Goal: Task Accomplishment & Management: Complete application form

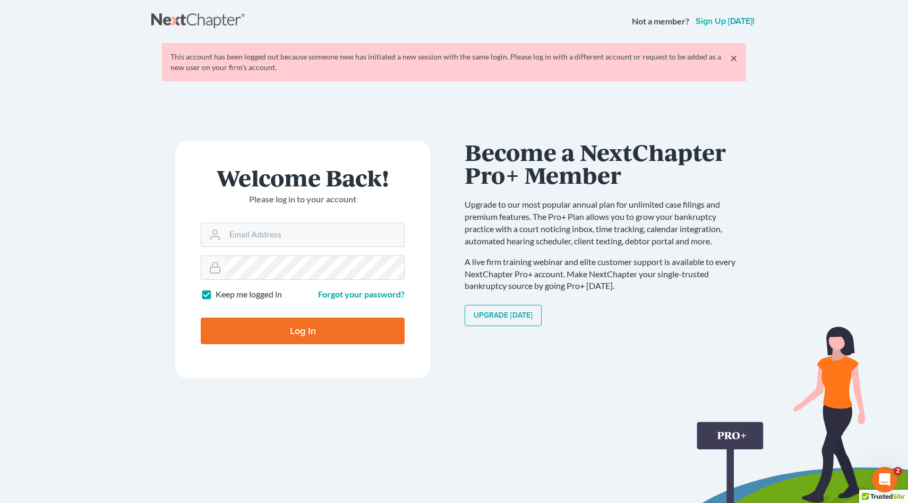
type input "[EMAIL_ADDRESS][DOMAIN_NAME]"
click at [297, 332] on input "Log In" at bounding box center [303, 331] width 204 height 27
type input "Thinking..."
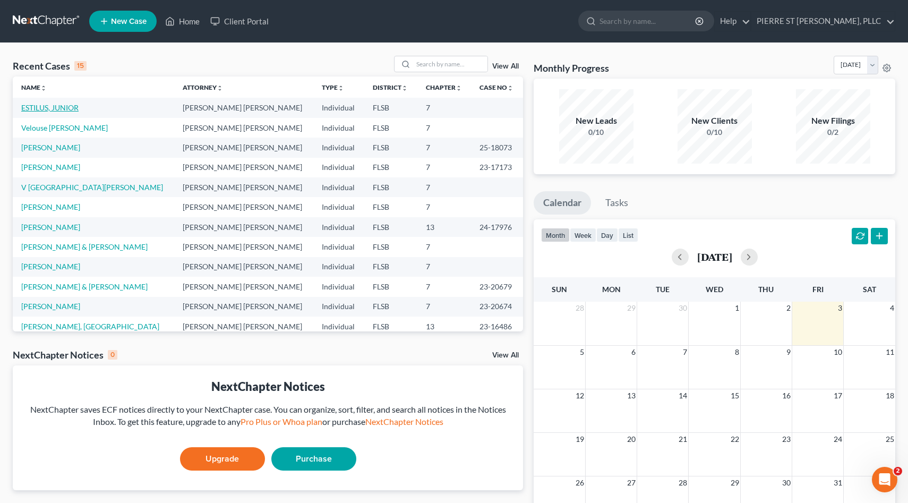
click at [67, 109] on link "ESTILUS, JUNIOR" at bounding box center [49, 107] width 57 height 9
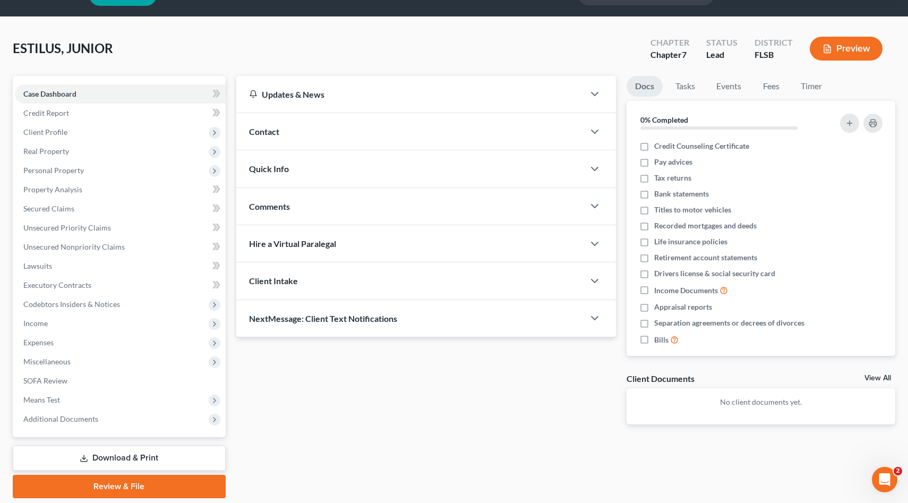
scroll to position [61, 0]
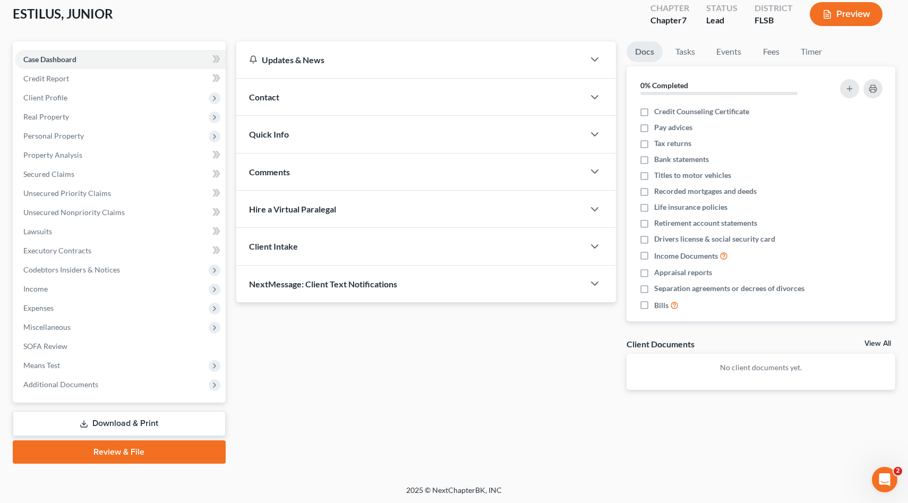
click at [121, 450] on link "Review & File" at bounding box center [119, 451] width 213 height 23
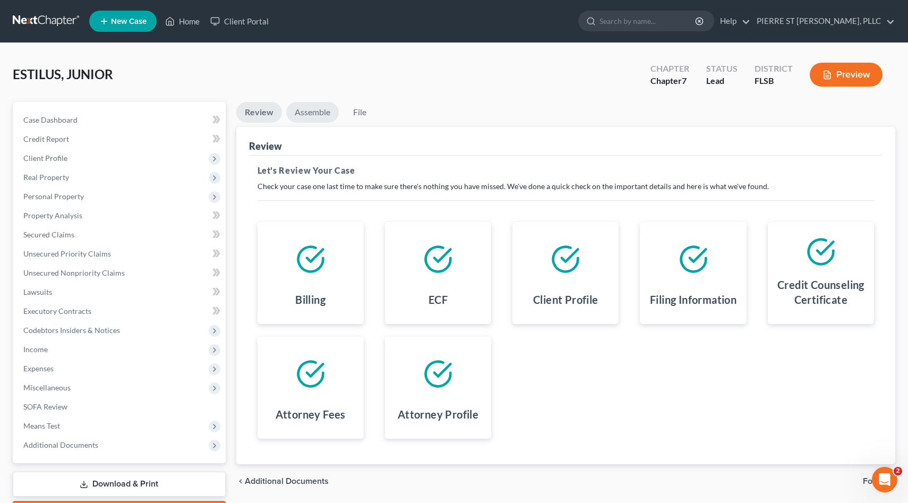
click at [316, 112] on link "Assemble" at bounding box center [312, 112] width 53 height 21
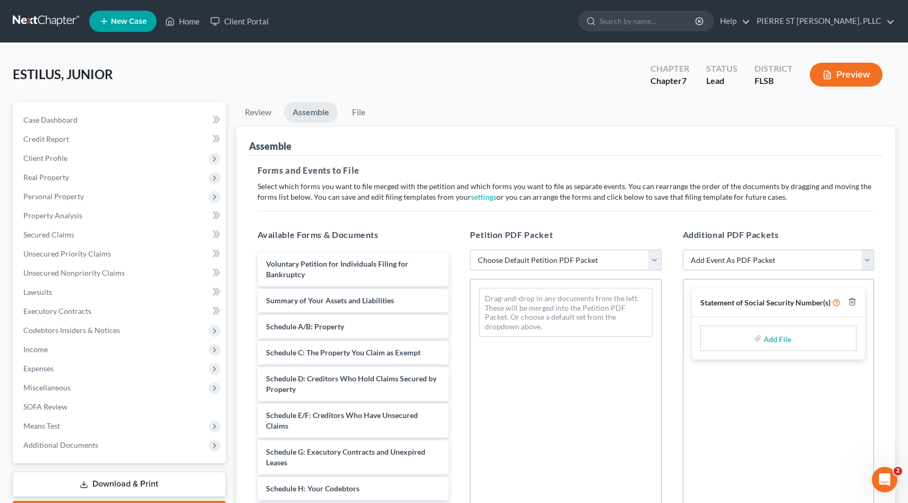
click at [563, 262] on select "Choose Default Petition PDF Packet Emergency Filing (Voluntary Petition and Cre…" at bounding box center [566, 260] width 192 height 21
select select "1"
click at [470, 250] on select "Choose Default Petition PDF Packet Emergency Filing (Voluntary Petition and Cre…" at bounding box center [566, 260] width 192 height 21
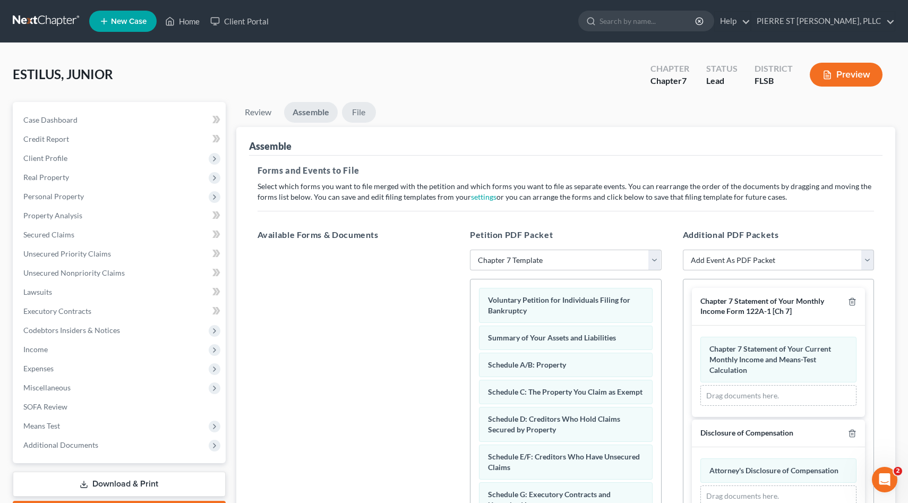
click at [361, 109] on link "File" at bounding box center [359, 112] width 34 height 21
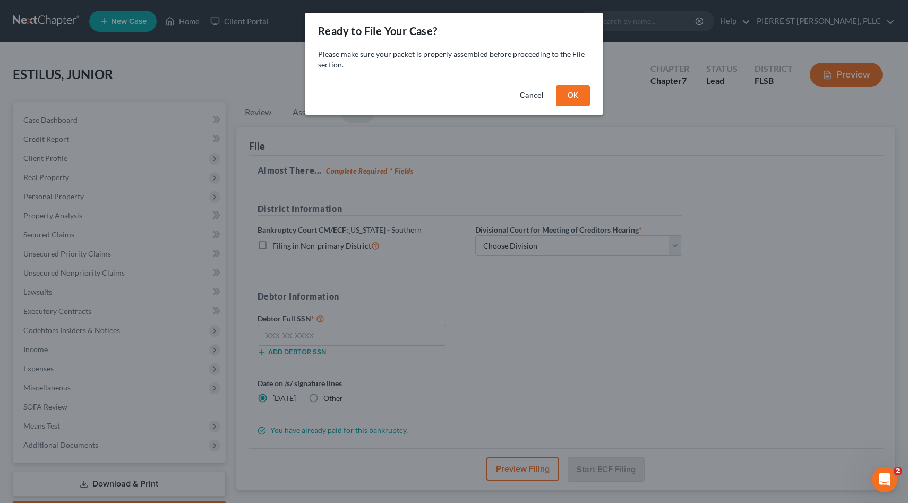
click at [580, 94] on button "OK" at bounding box center [573, 95] width 34 height 21
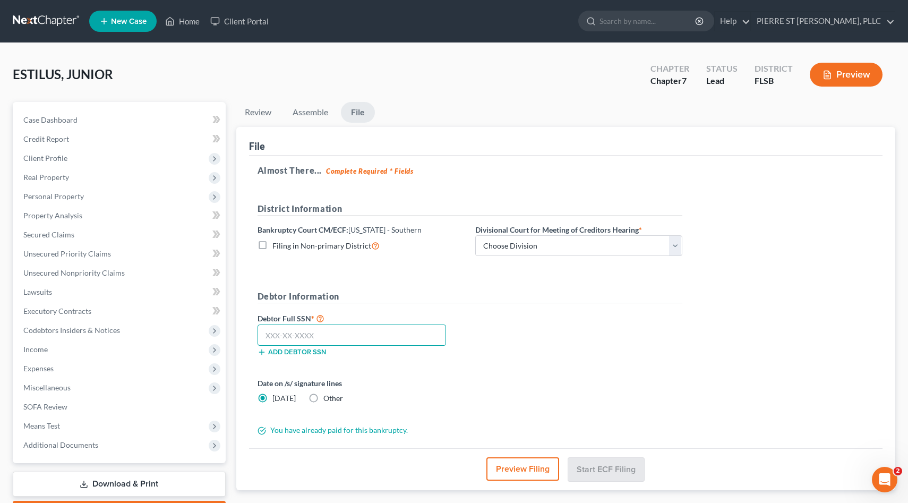
click at [352, 332] on input "text" at bounding box center [352, 335] width 189 height 21
type input "192-37-5705"
click at [600, 252] on select "Choose Division [GEOGRAPHIC_DATA] [GEOGRAPHIC_DATA] [GEOGRAPHIC_DATA]" at bounding box center [578, 245] width 207 height 21
select select "2"
click at [475, 235] on select "Choose Division [GEOGRAPHIC_DATA] [GEOGRAPHIC_DATA] [GEOGRAPHIC_DATA]" at bounding box center [578, 245] width 207 height 21
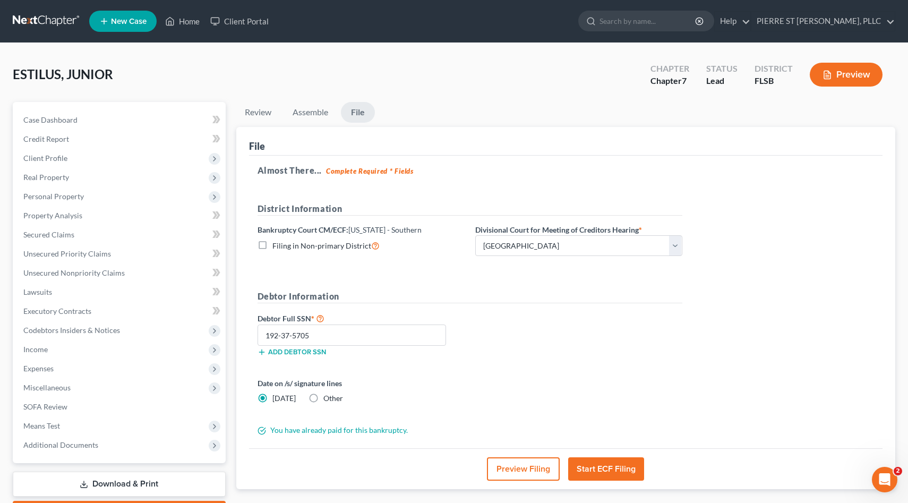
click at [603, 468] on button "Start ECF Filing" at bounding box center [606, 468] width 76 height 23
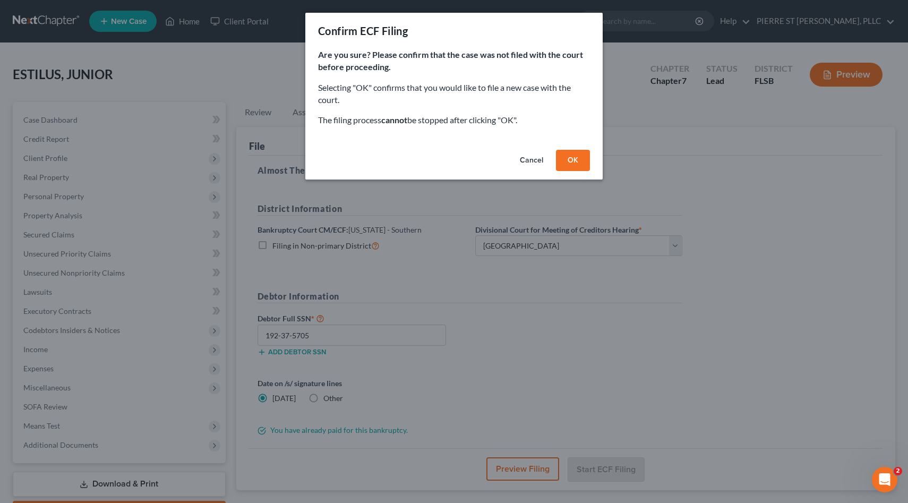
click at [571, 159] on button "OK" at bounding box center [573, 160] width 34 height 21
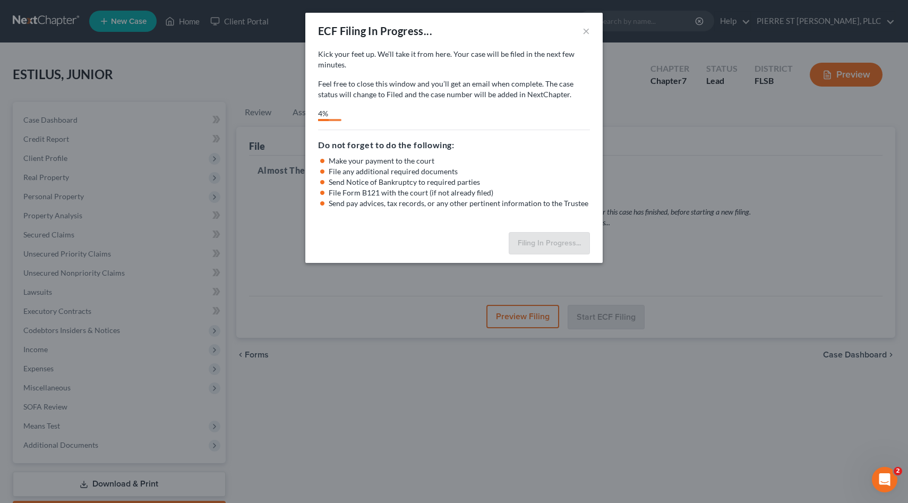
select select "2"
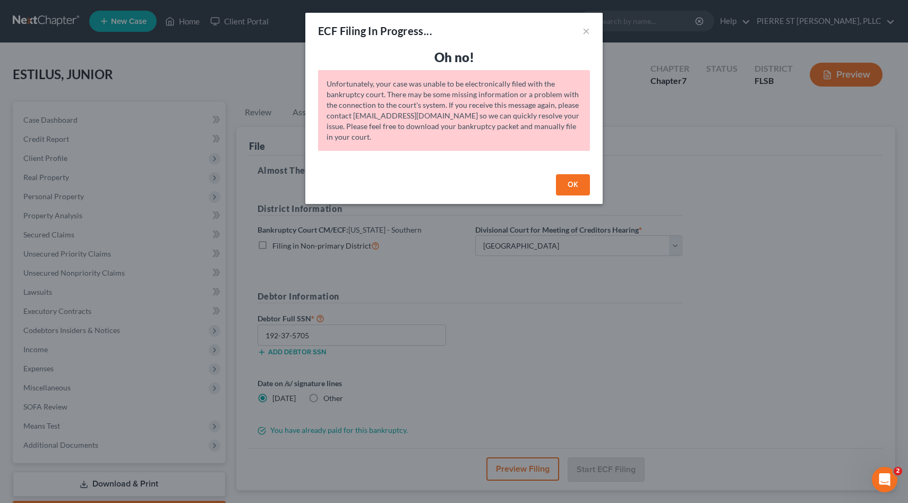
click at [757, 220] on div "ECF Filing In Progress... × Oh no! Unfortunately, your case was unable to be el…" at bounding box center [454, 251] width 908 height 503
click at [575, 186] on button "OK" at bounding box center [573, 184] width 34 height 21
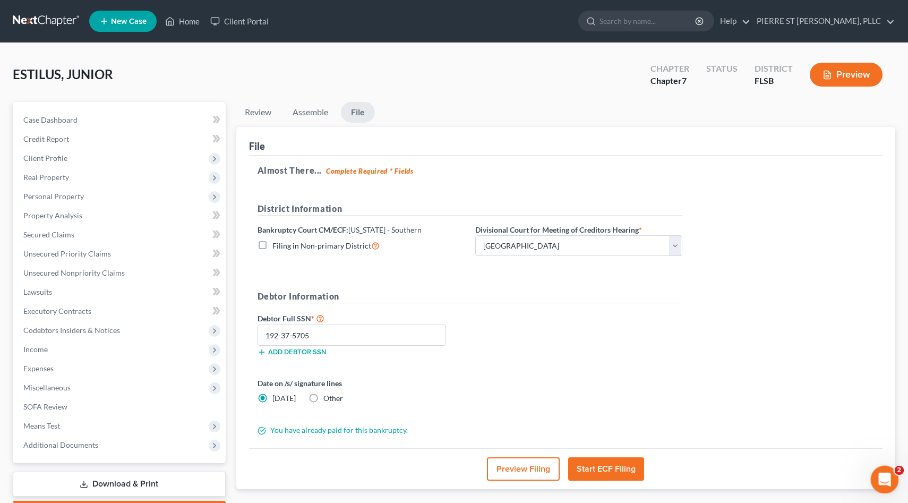
click at [888, 477] on icon "Open Intercom Messenger" at bounding box center [884, 479] width 18 height 18
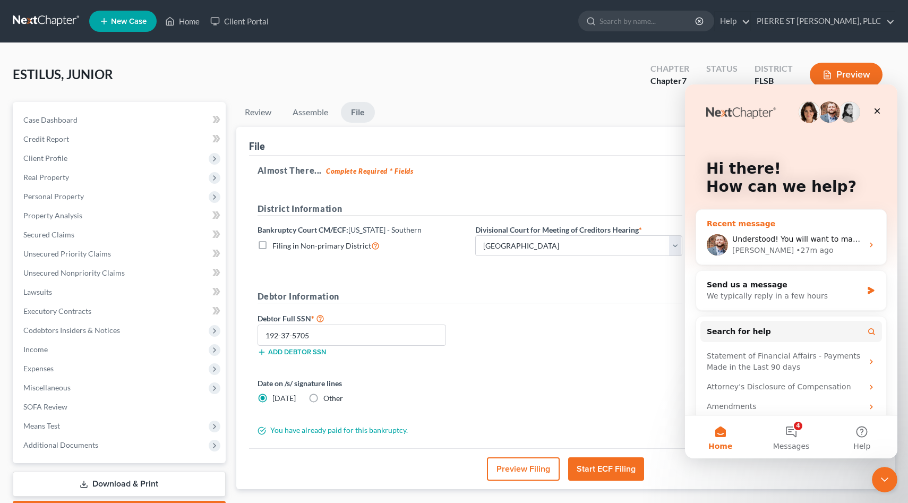
click at [801, 245] on div "James • 27m ago" at bounding box center [798, 250] width 131 height 11
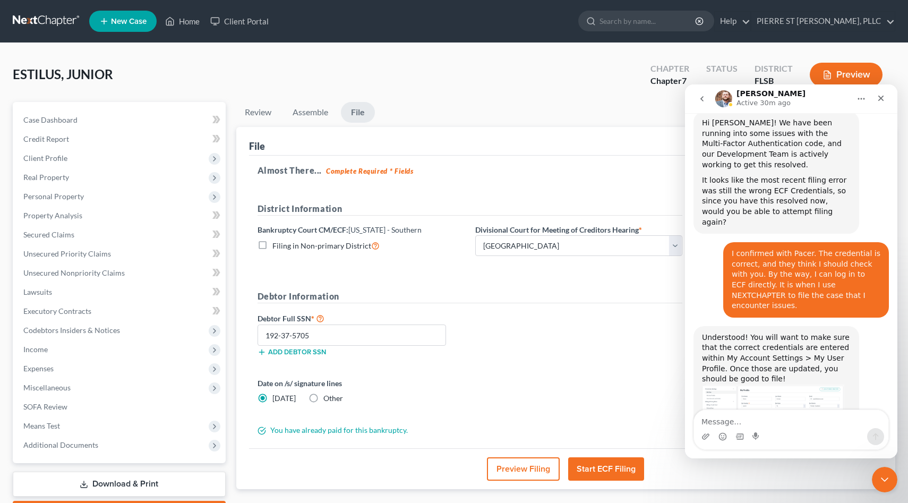
scroll to position [434, 0]
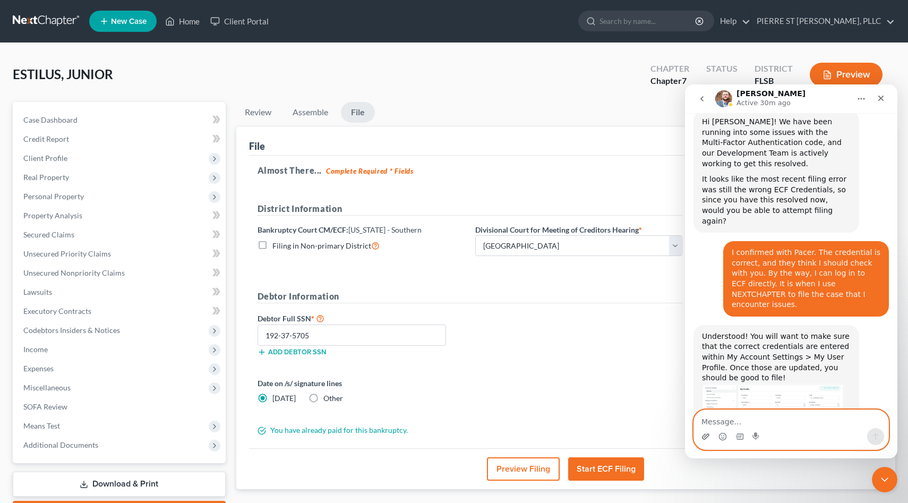
click at [707, 434] on icon "Upload attachment" at bounding box center [706, 436] width 9 height 9
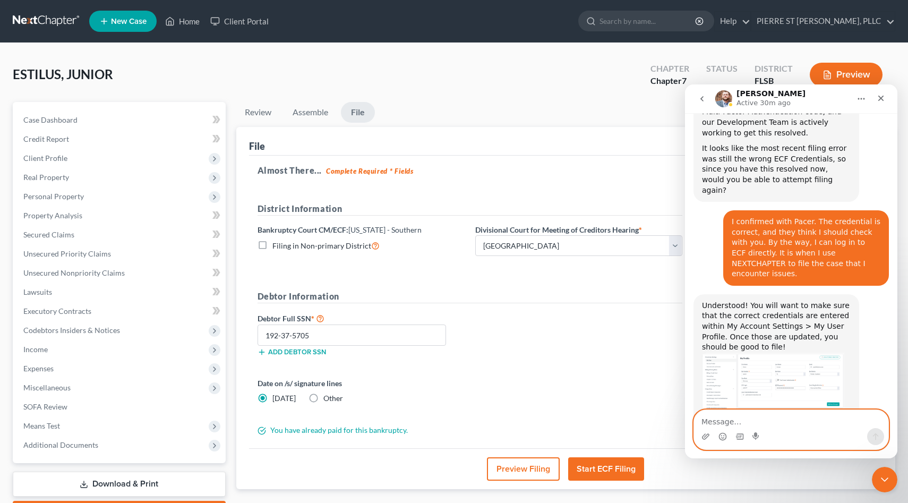
scroll to position [466, 0]
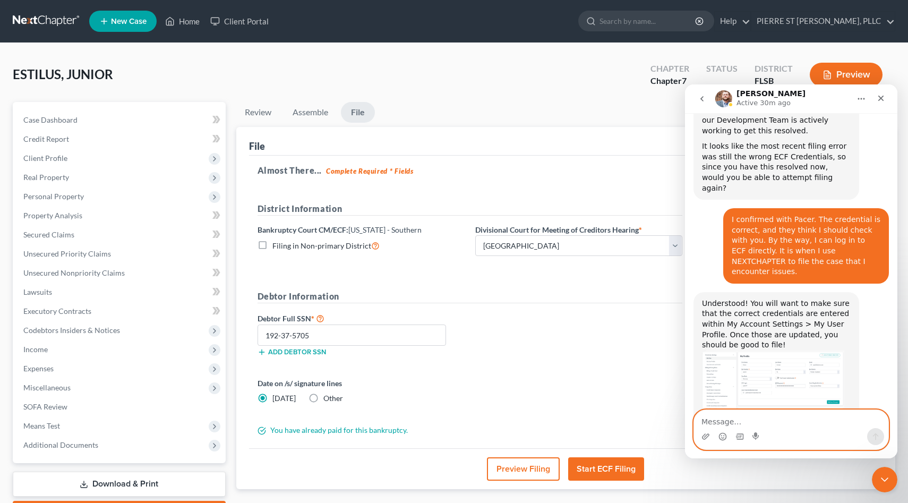
click at [743, 421] on textarea "Message…" at bounding box center [791, 419] width 194 height 18
click at [840, 454] on div "IMG_5862.HEIC" at bounding box center [852, 459] width 57 height 11
click at [742, 421] on textarea "Message…" at bounding box center [791, 419] width 194 height 18
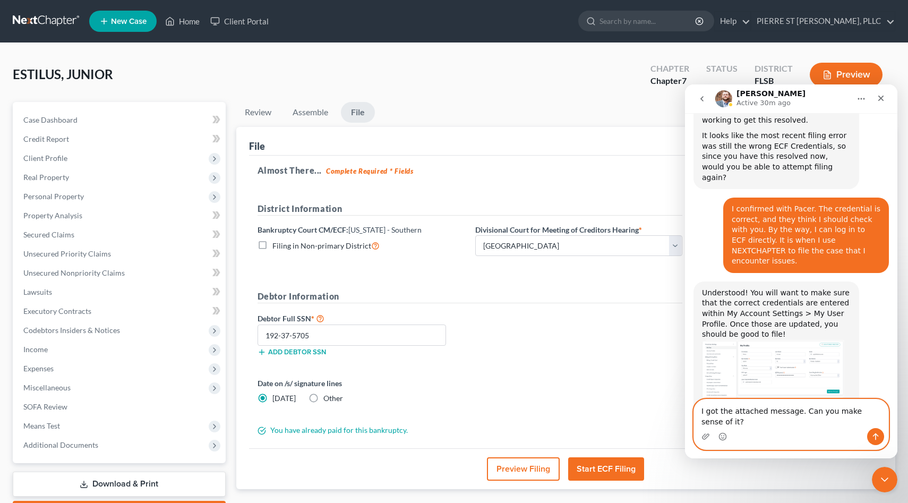
type textarea "I got the attached message. Can you make sense of it?"
click at [876, 435] on icon "Send a message…" at bounding box center [876, 436] width 9 height 9
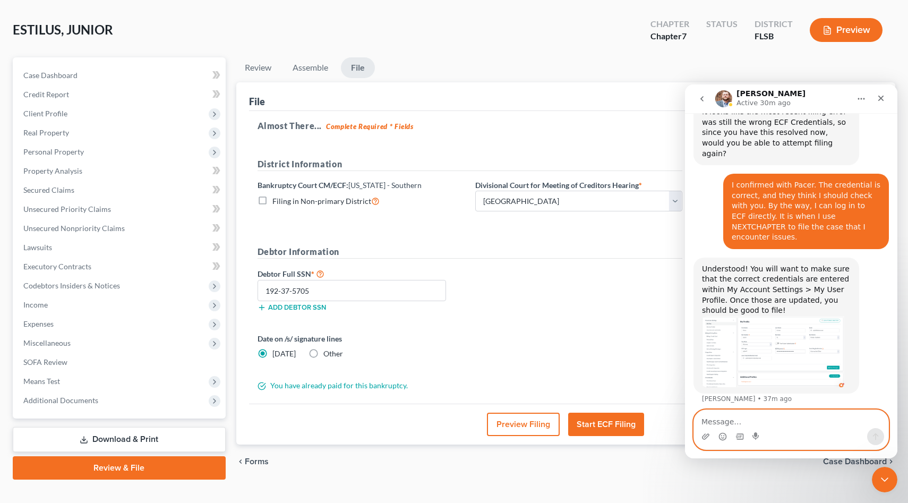
scroll to position [0, 0]
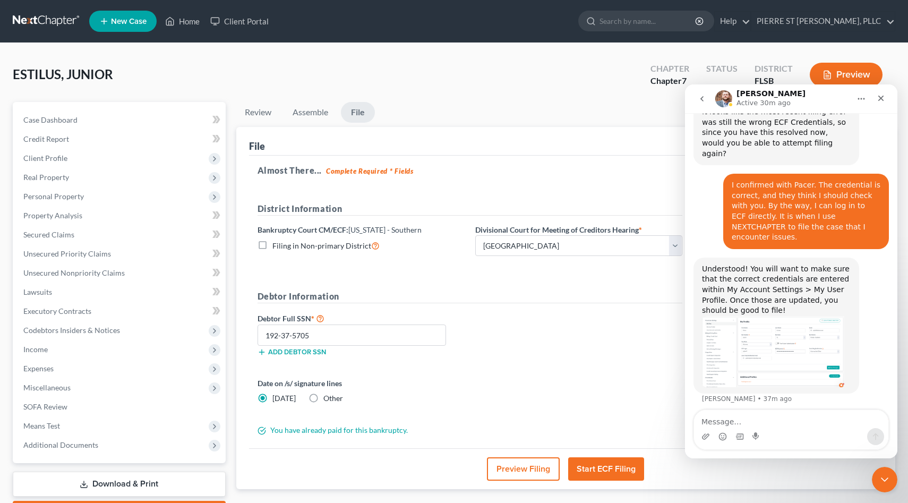
click at [599, 469] on button "Start ECF Filing" at bounding box center [606, 468] width 76 height 23
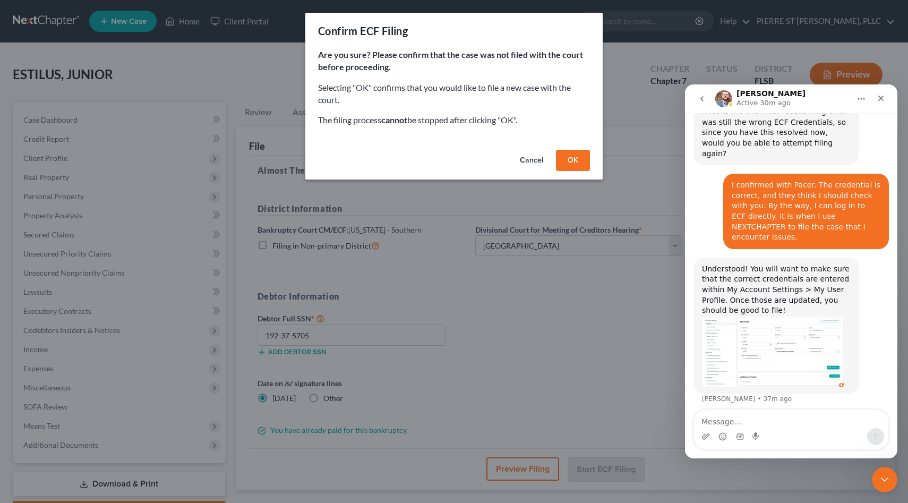
click at [571, 158] on button "OK" at bounding box center [573, 160] width 34 height 21
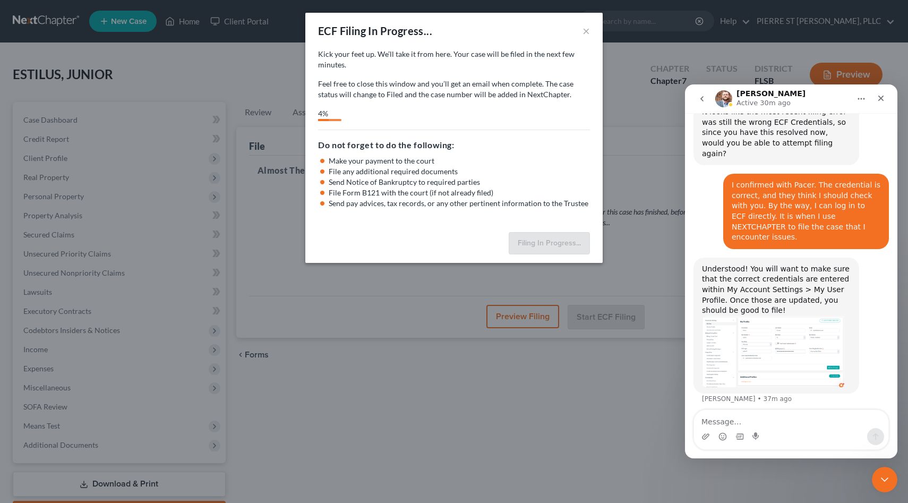
select select "2"
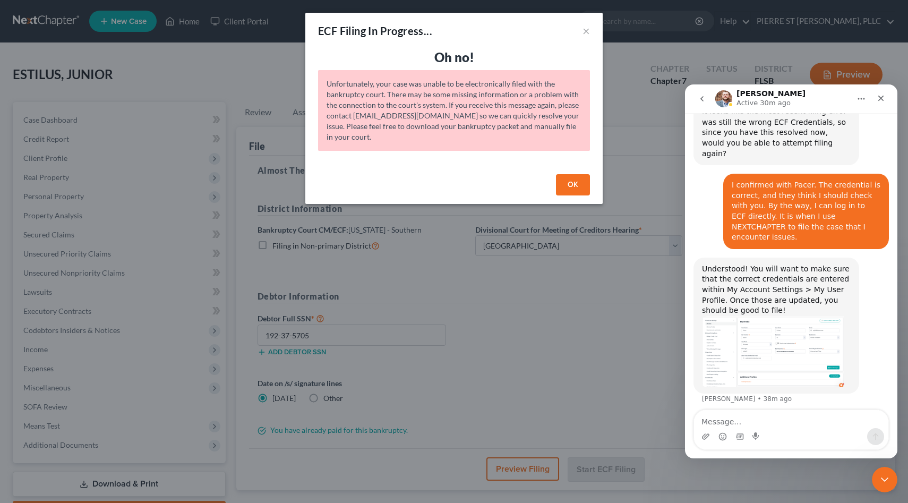
click at [574, 183] on button "OK" at bounding box center [573, 184] width 34 height 21
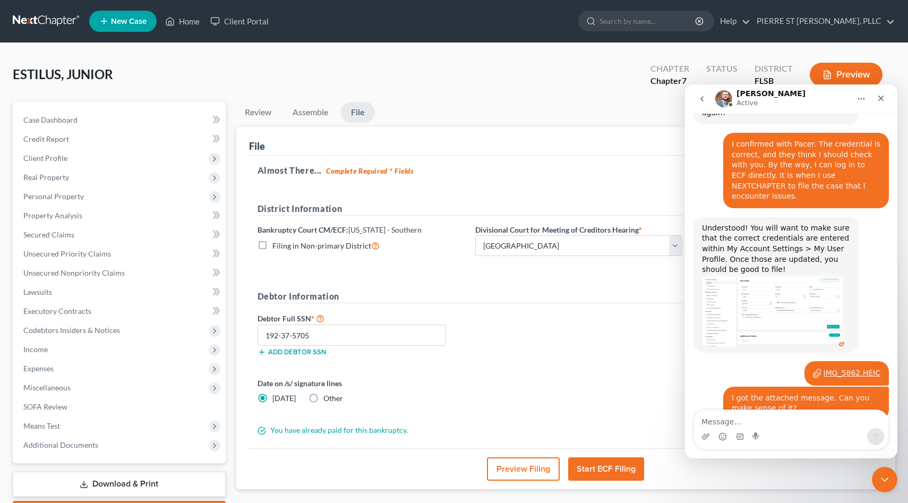
scroll to position [564, 0]
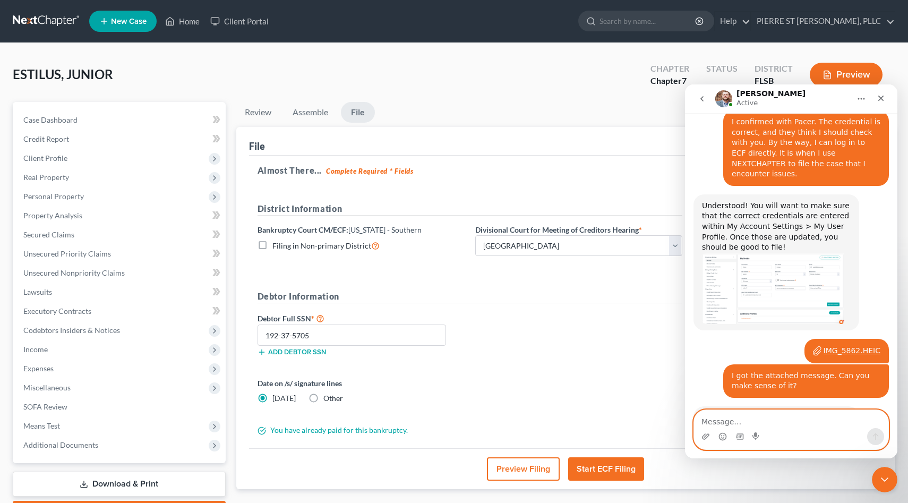
click at [746, 423] on textarea "Message…" at bounding box center [791, 419] width 194 height 18
type textarea "I already reset. Do you think I should reset againg?"
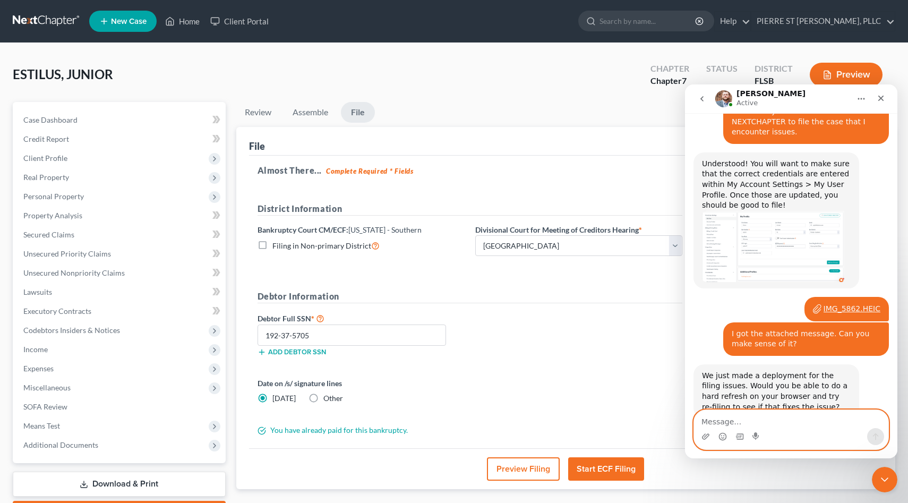
scroll to position [659, 0]
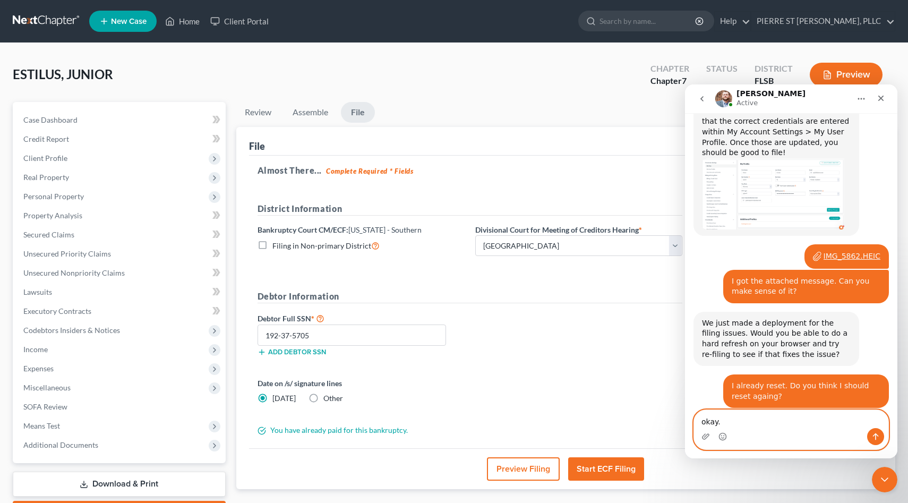
type textarea "okay."
click at [877, 433] on icon "Send a message…" at bounding box center [876, 436] width 9 height 9
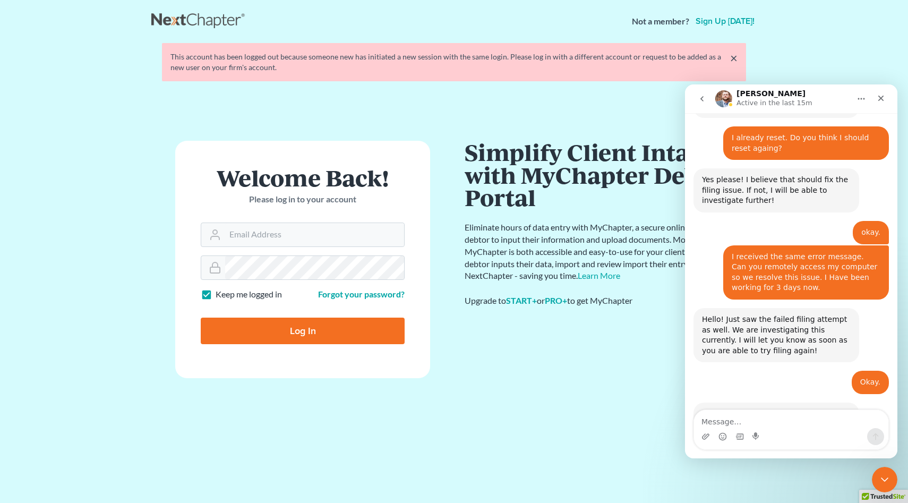
scroll to position [914, 0]
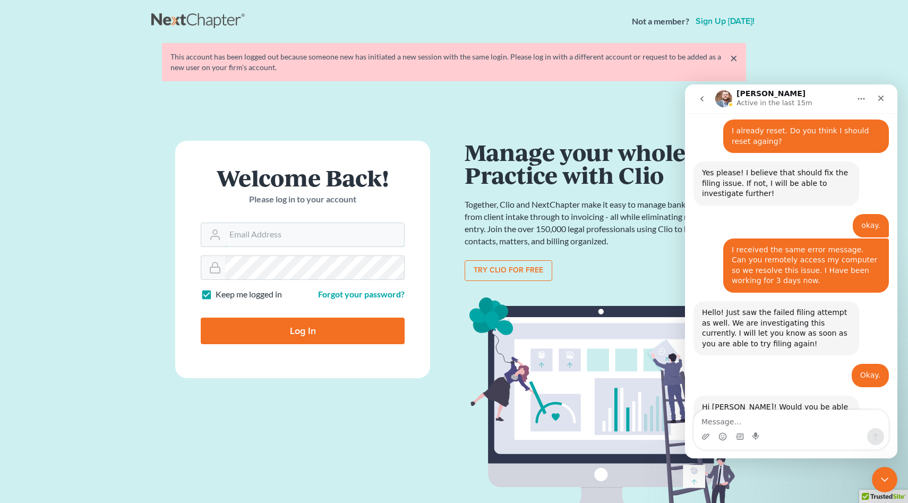
type input "[EMAIL_ADDRESS][DOMAIN_NAME]"
click at [301, 334] on input "Log In" at bounding box center [303, 331] width 204 height 27
type input "Thinking..."
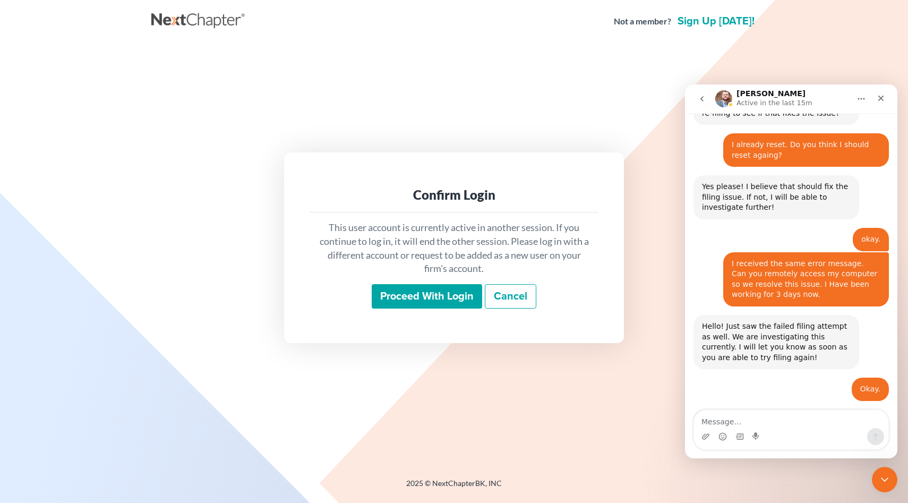
scroll to position [914, 0]
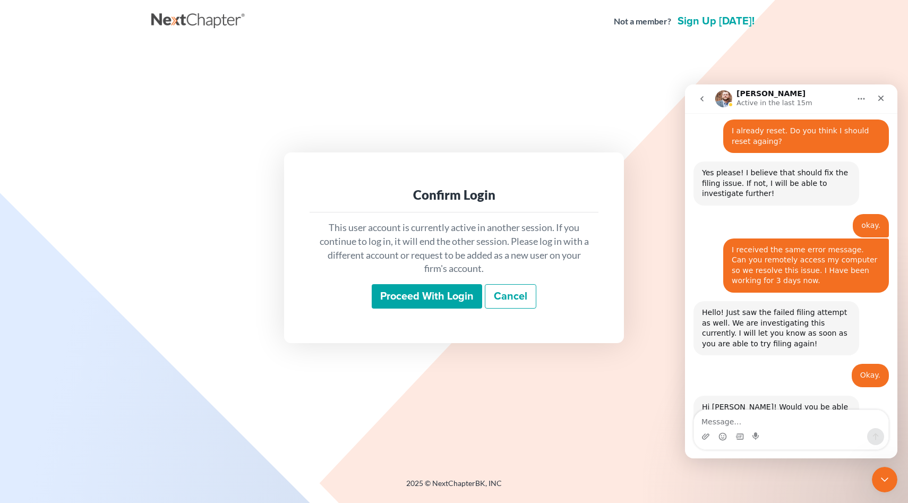
click at [437, 296] on input "Proceed with login" at bounding box center [427, 296] width 111 height 24
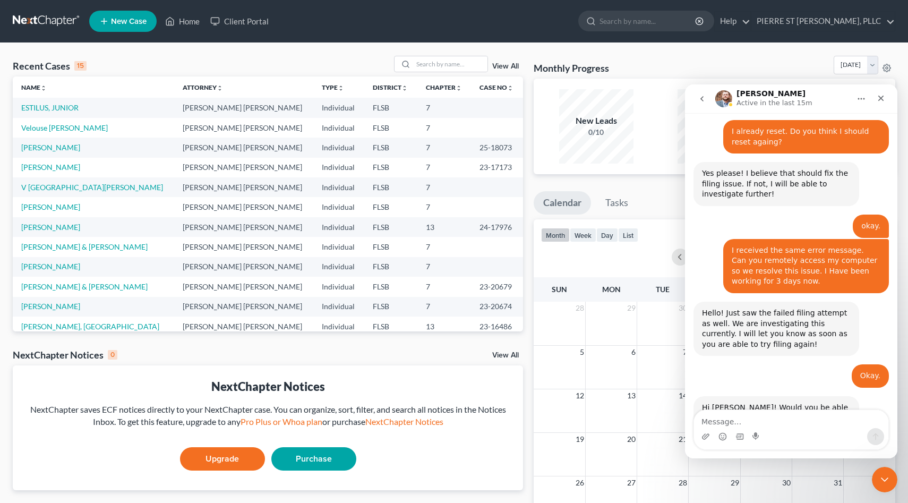
scroll to position [914, 0]
click at [57, 108] on link "ESTILUS, JUNIOR" at bounding box center [49, 107] width 57 height 9
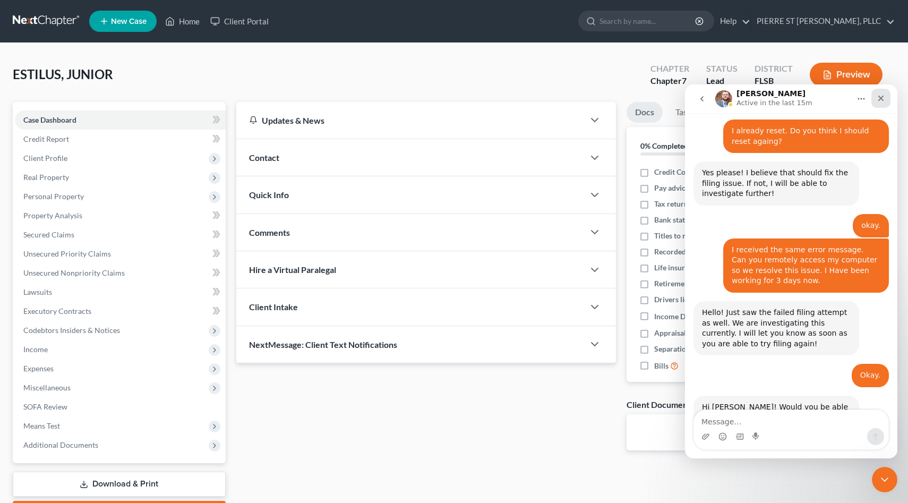
click at [882, 99] on icon "Close" at bounding box center [882, 99] width 6 height 6
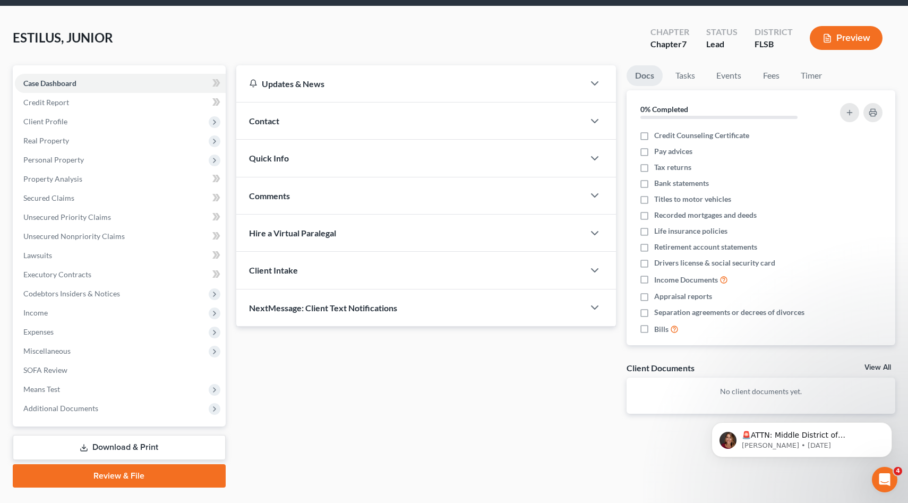
scroll to position [61, 0]
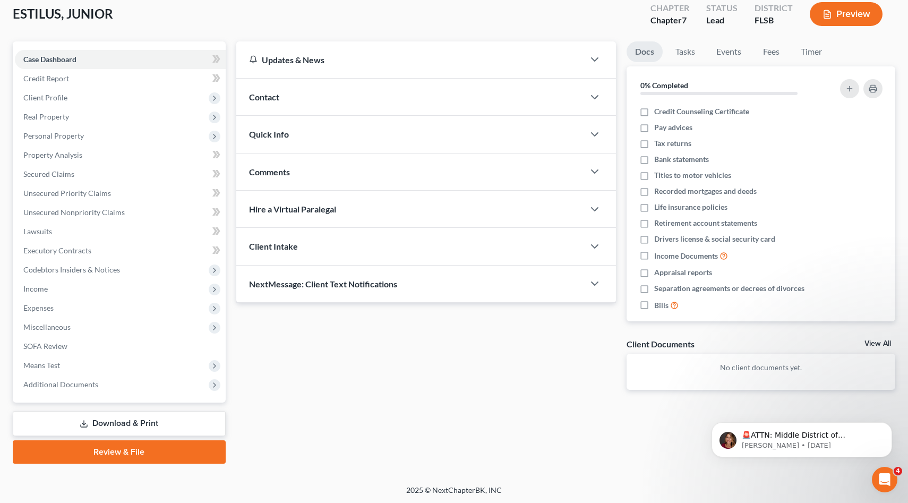
click at [113, 452] on link "Review & File" at bounding box center [119, 451] width 213 height 23
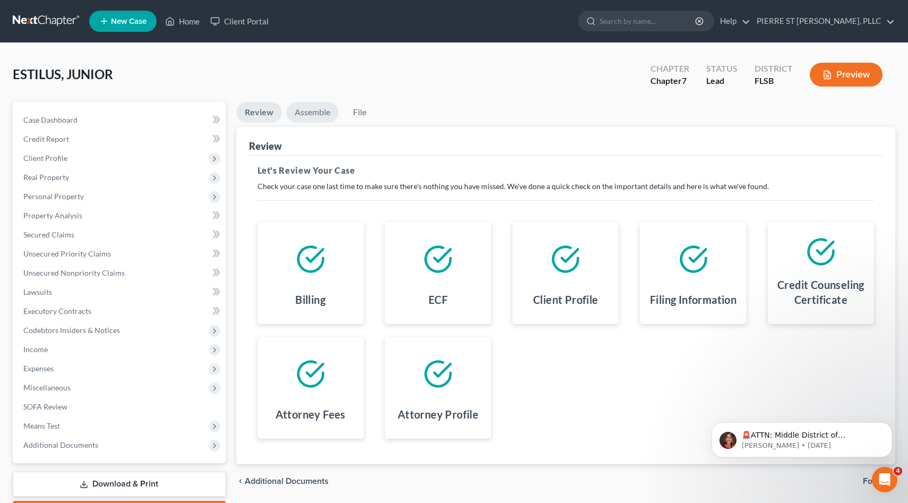
click at [310, 112] on link "Assemble" at bounding box center [312, 112] width 53 height 21
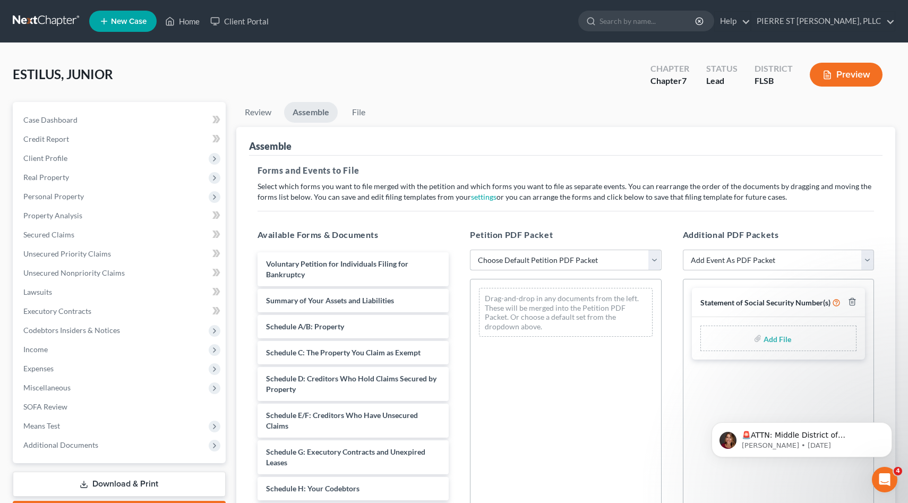
click at [550, 258] on select "Choose Default Petition PDF Packet Emergency Filing (Voluntary Petition and Cre…" at bounding box center [566, 260] width 192 height 21
select select "1"
click at [470, 250] on select "Choose Default Petition PDF Packet Emergency Filing (Voluntary Petition and Cre…" at bounding box center [566, 260] width 192 height 21
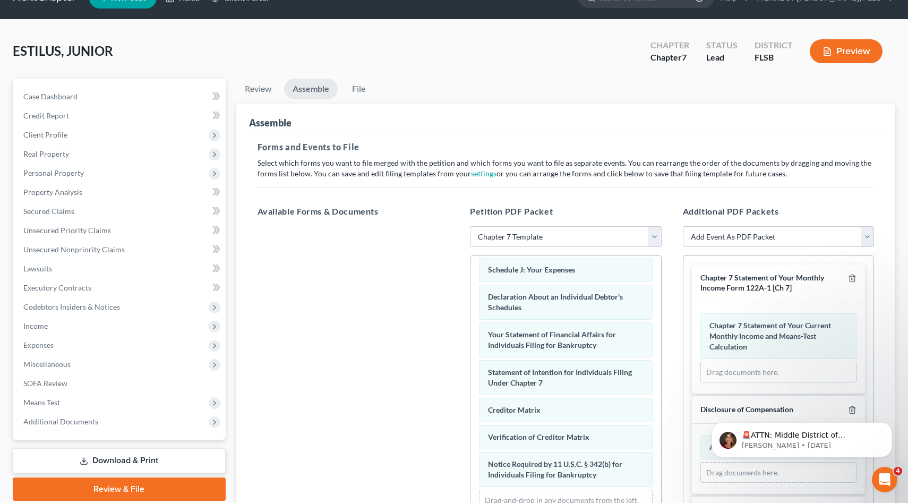
scroll to position [25, 0]
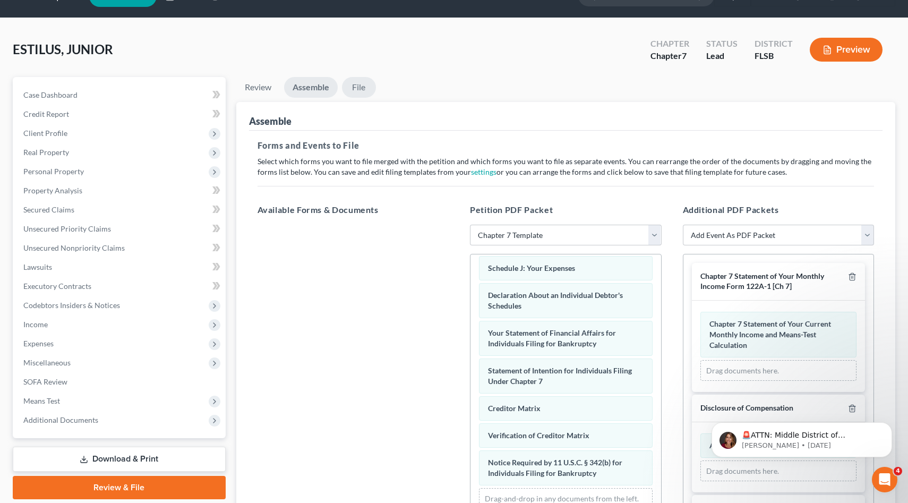
click at [358, 87] on link "File" at bounding box center [359, 87] width 34 height 21
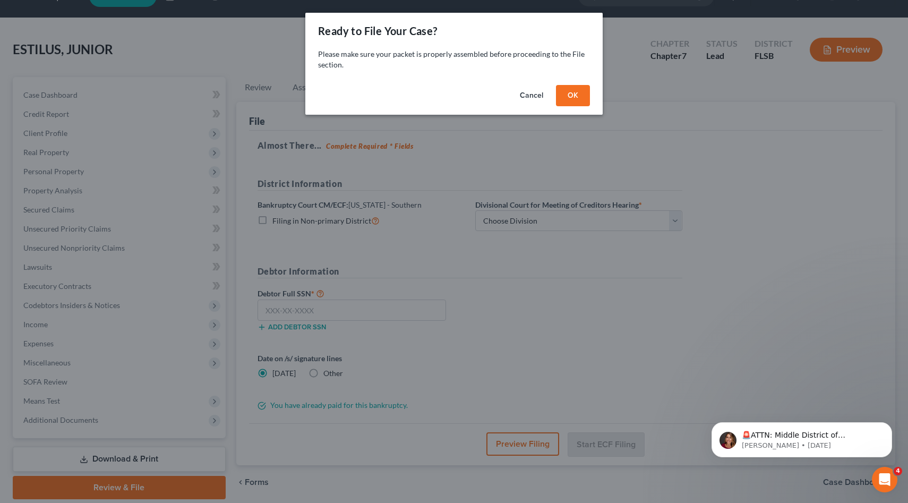
click at [579, 94] on button "OK" at bounding box center [573, 95] width 34 height 21
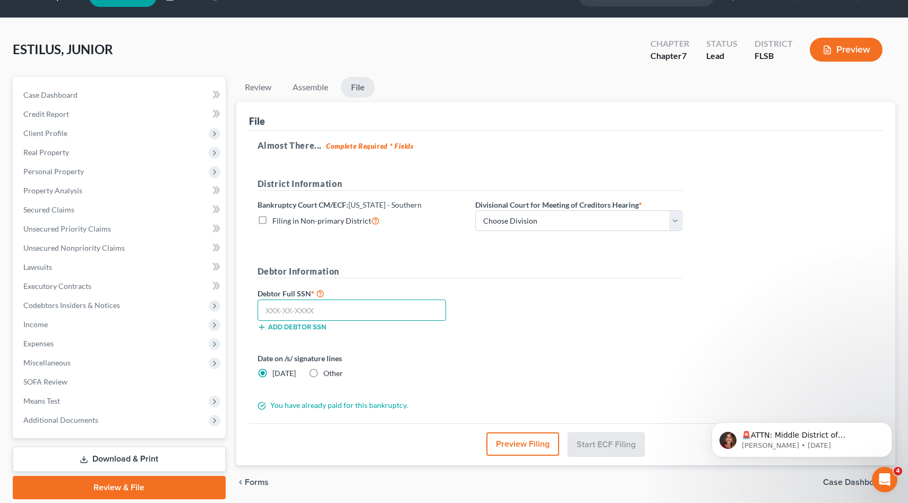
click at [377, 311] on input "text" at bounding box center [352, 310] width 189 height 21
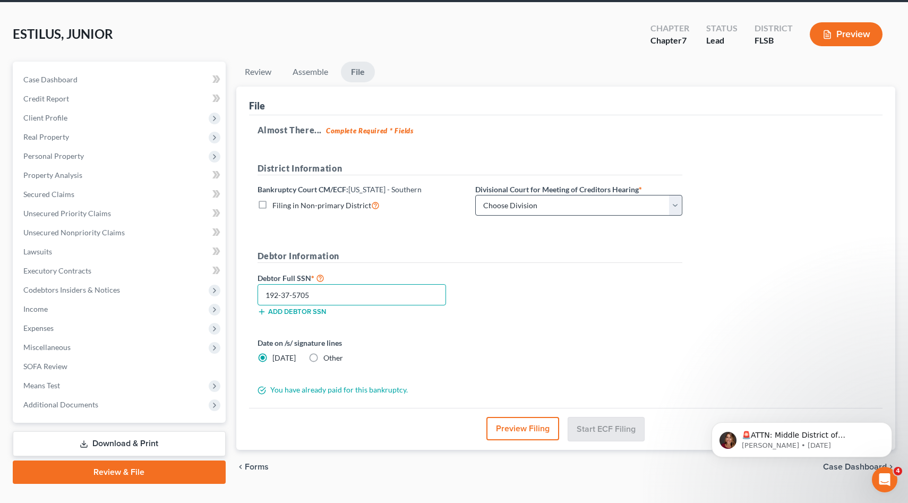
type input "192-37-5705"
click at [590, 208] on select "Choose Division [GEOGRAPHIC_DATA] [GEOGRAPHIC_DATA] [GEOGRAPHIC_DATA]" at bounding box center [578, 205] width 207 height 21
select select "2"
click at [475, 195] on select "Choose Division [GEOGRAPHIC_DATA] [GEOGRAPHIC_DATA] [GEOGRAPHIC_DATA]" at bounding box center [578, 205] width 207 height 21
click at [595, 426] on button "Start ECF Filing" at bounding box center [606, 428] width 76 height 23
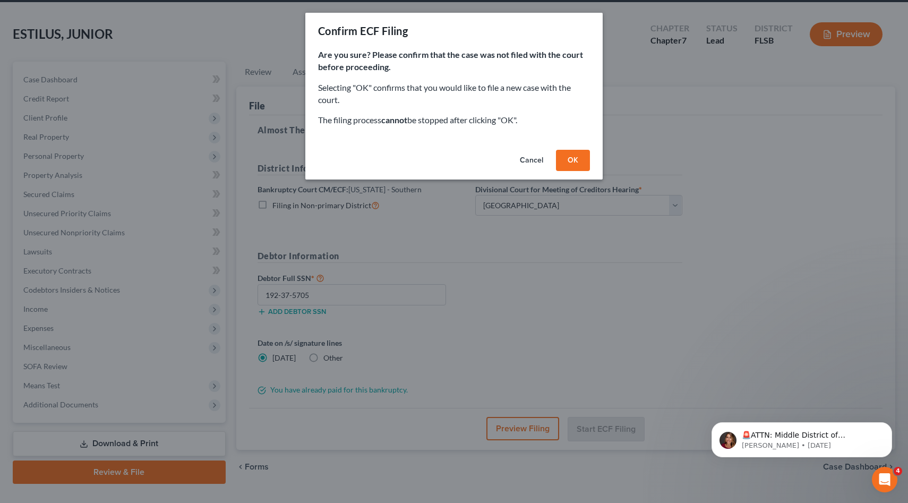
click at [574, 163] on button "OK" at bounding box center [573, 160] width 34 height 21
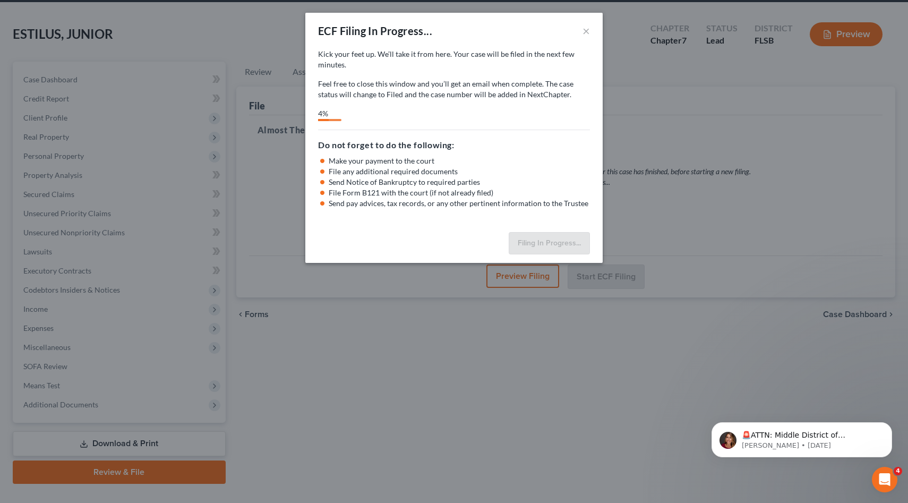
select select "2"
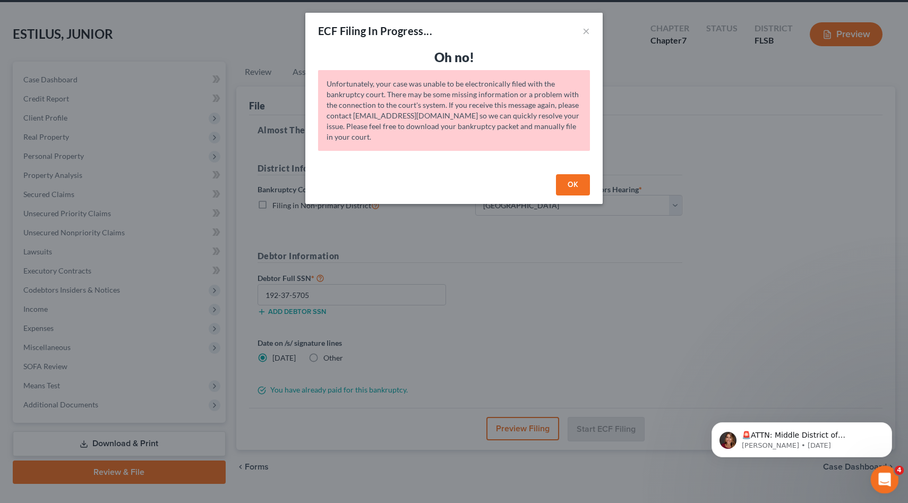
click at [885, 477] on icon "Open Intercom Messenger" at bounding box center [884, 479] width 18 height 18
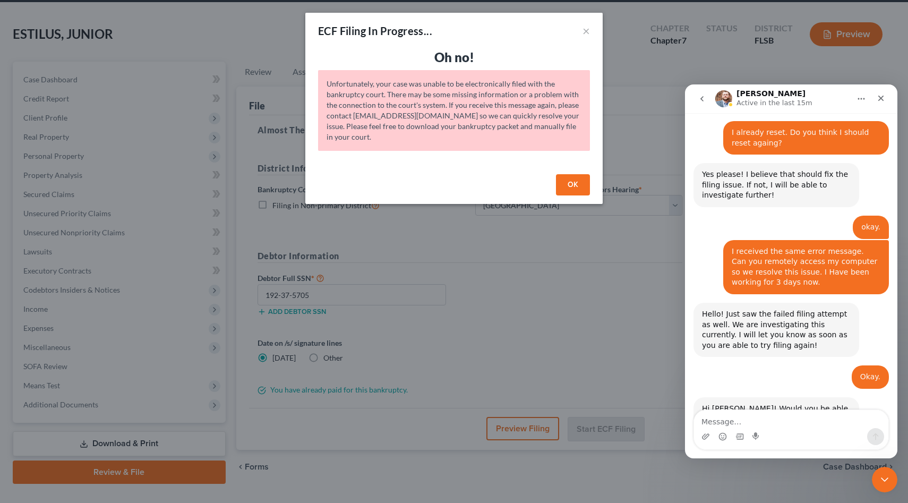
scroll to position [914, 0]
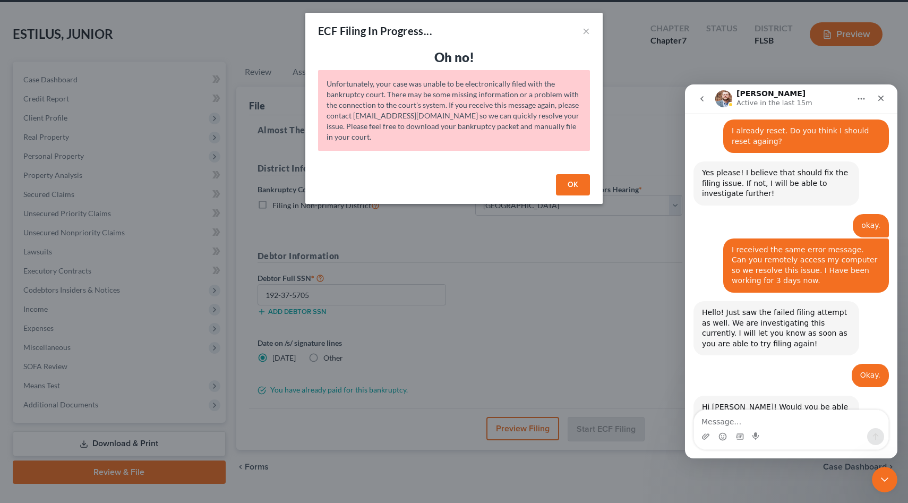
click at [755, 424] on textarea "Message…" at bounding box center [791, 419] width 194 height 18
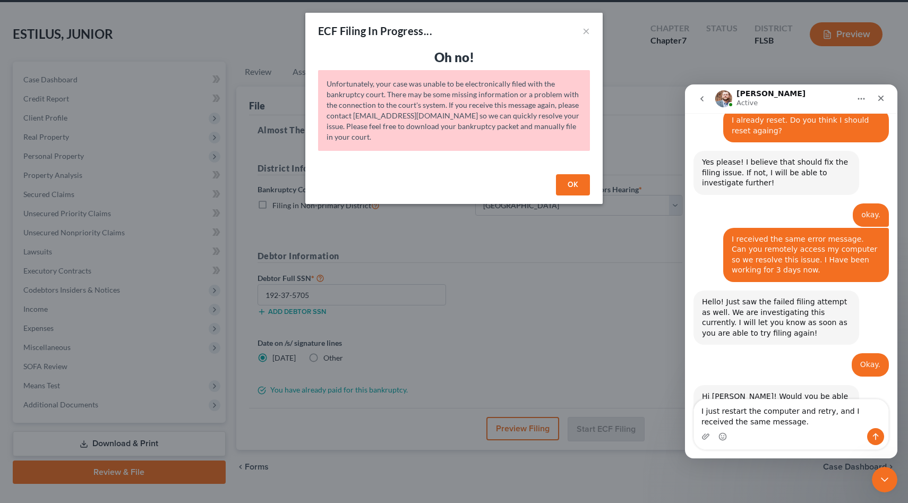
type textarea "I just restart the computer and retry, and I received the same message."
click at [876, 432] on icon "Send a message…" at bounding box center [876, 436] width 9 height 9
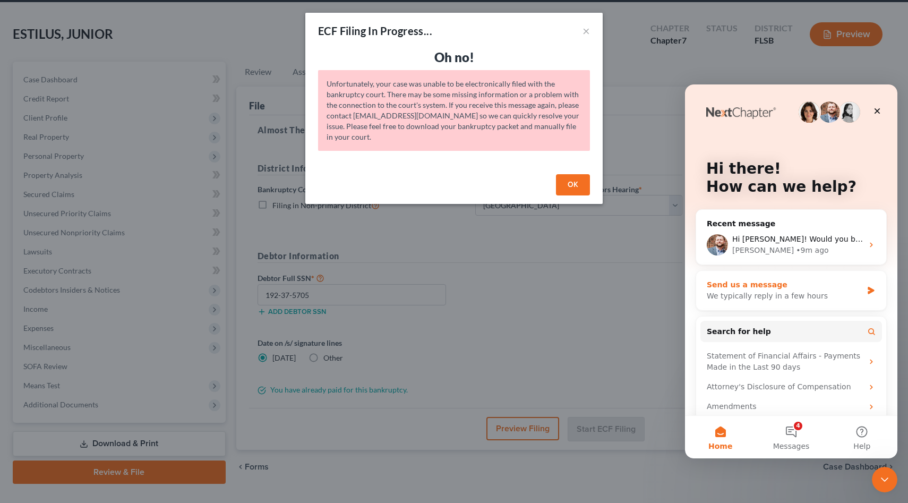
scroll to position [53, 0]
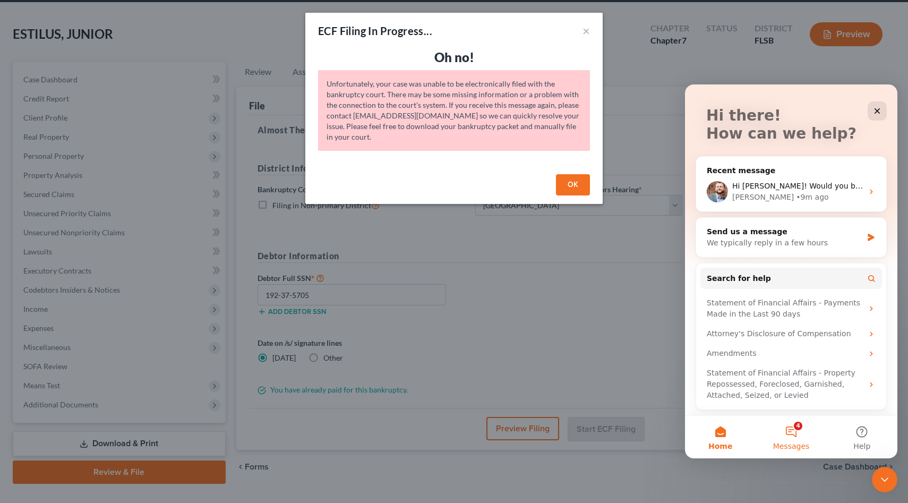
click at [796, 429] on button "4 Messages" at bounding box center [791, 437] width 71 height 43
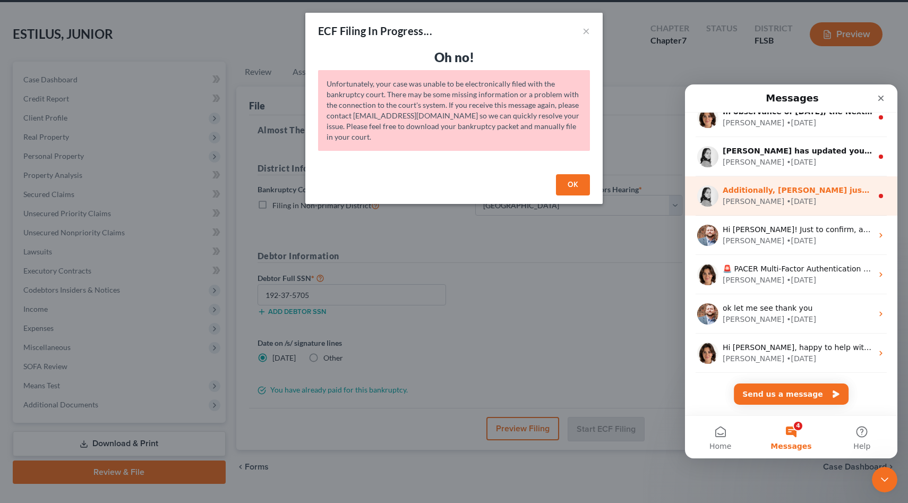
scroll to position [0, 0]
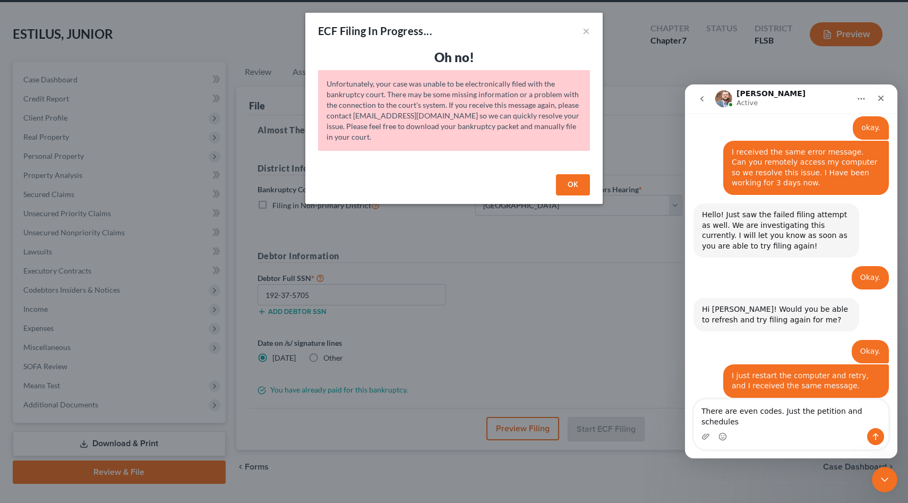
scroll to position [1022, 0]
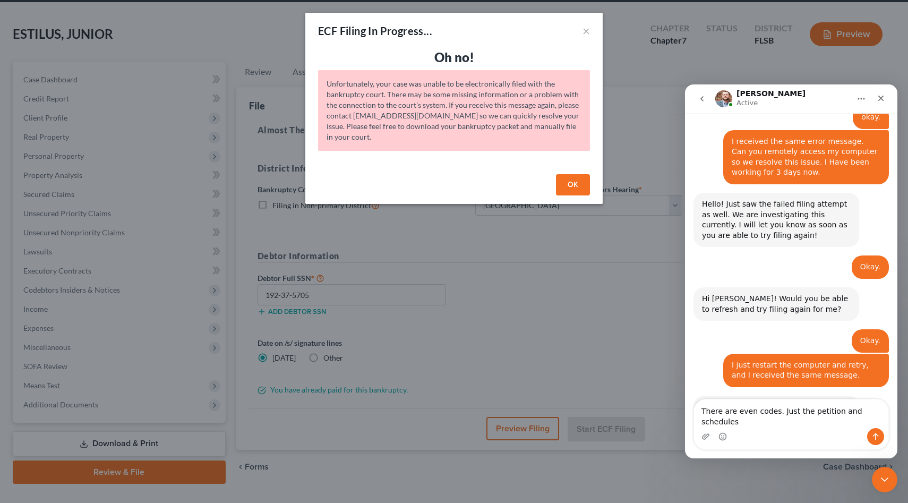
type textarea "There are even codes. Just the petition and schedules."
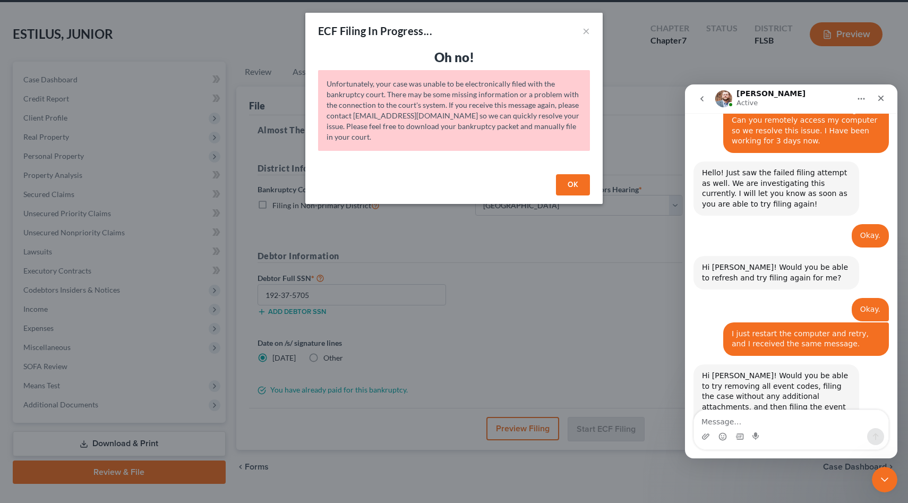
click at [572, 186] on button "OK" at bounding box center [573, 184] width 34 height 21
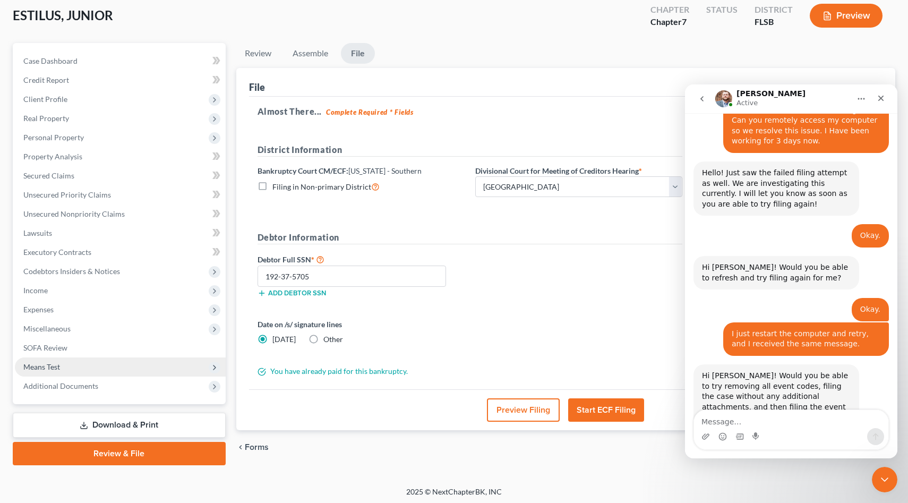
scroll to position [61, 0]
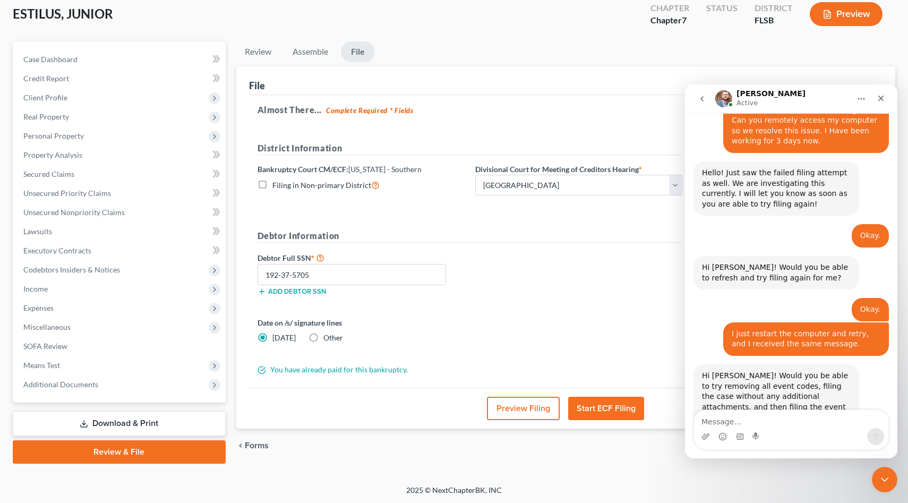
click at [105, 424] on link "Download & Print" at bounding box center [119, 423] width 213 height 25
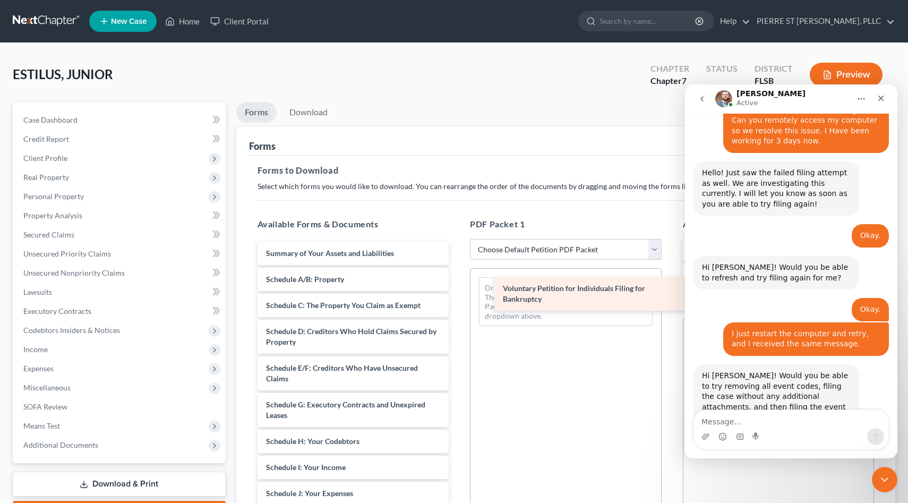
drag, startPoint x: 276, startPoint y: 251, endPoint x: 513, endPoint y: 287, distance: 239.6
click at [458, 287] on div "Voluntary Petition for Individuals Filing for Bankruptcy Voluntary Petition for…" at bounding box center [353, 499] width 209 height 514
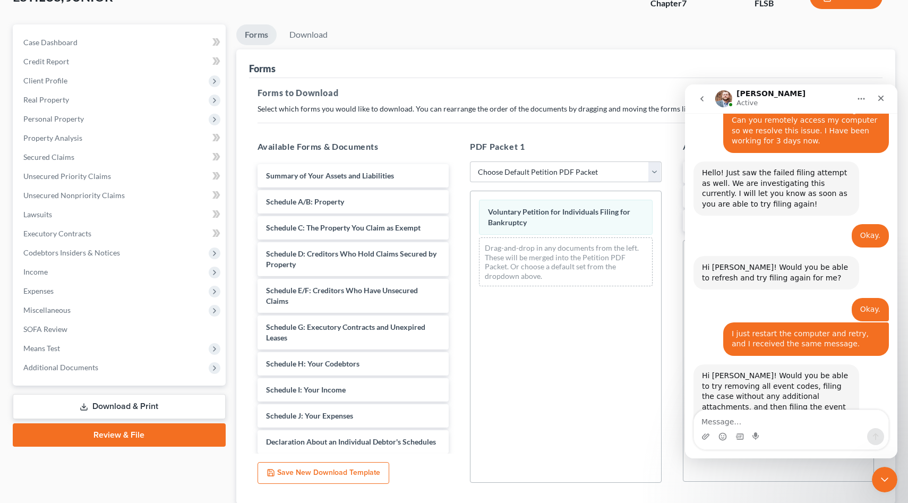
scroll to position [69, 0]
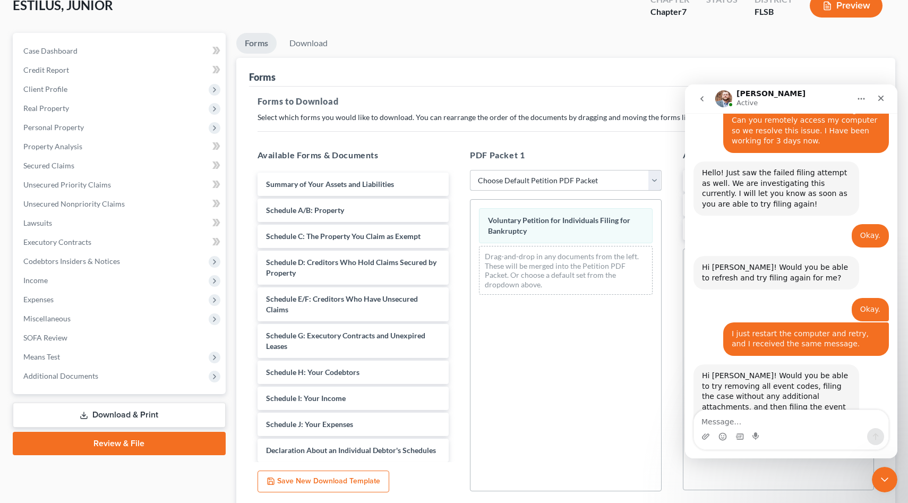
click at [654, 180] on select "Choose Default Petition PDF Packet Complete Bankruptcy Petition (all forms and …" at bounding box center [566, 180] width 192 height 21
select select "0"
click at [470, 170] on select "Choose Default Petition PDF Packet Complete Bankruptcy Petition (all forms and …" at bounding box center [566, 180] width 192 height 21
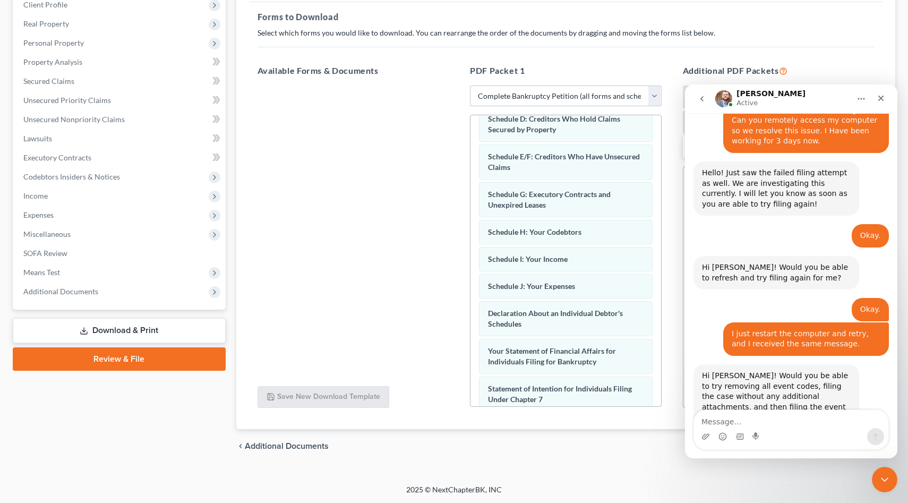
scroll to position [143, 0]
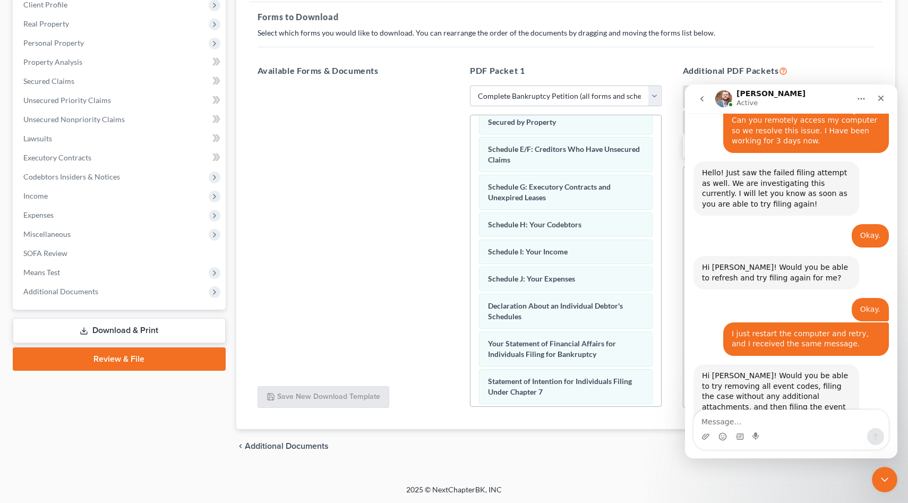
click at [114, 330] on link "Download & Print" at bounding box center [119, 330] width 213 height 25
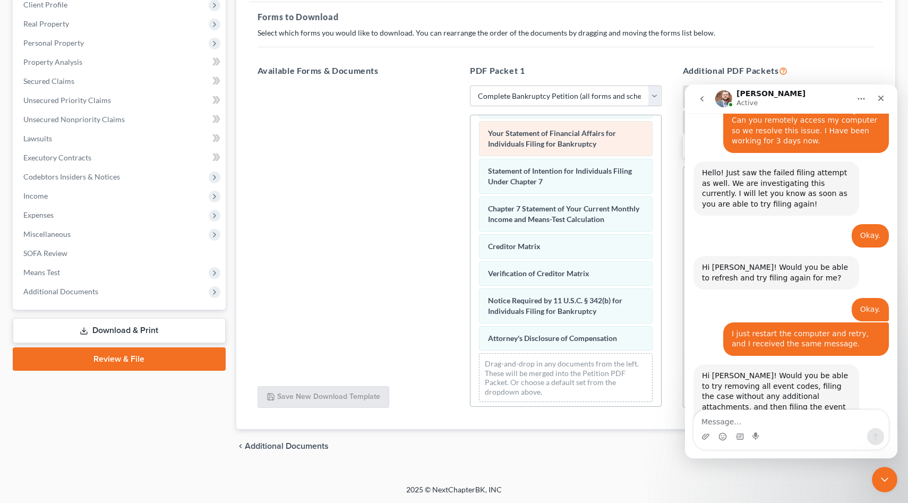
scroll to position [358, 0]
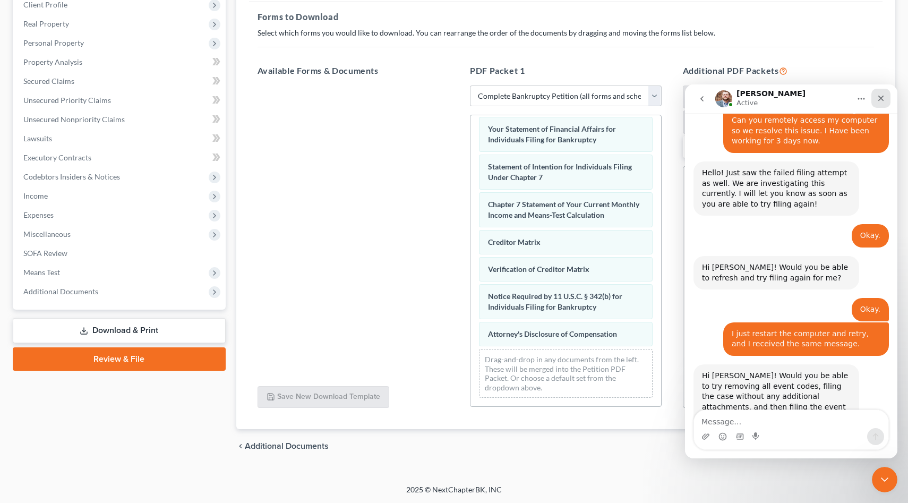
click at [882, 98] on icon "Close" at bounding box center [882, 99] width 6 height 6
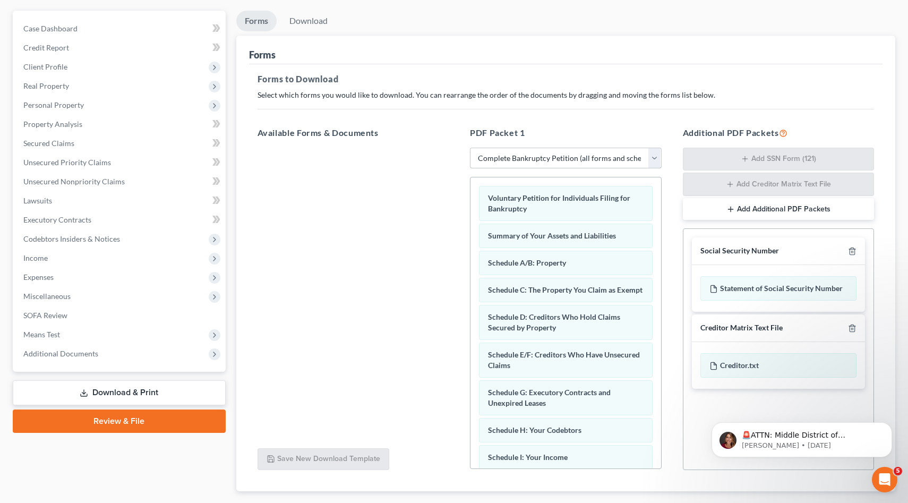
scroll to position [95, 0]
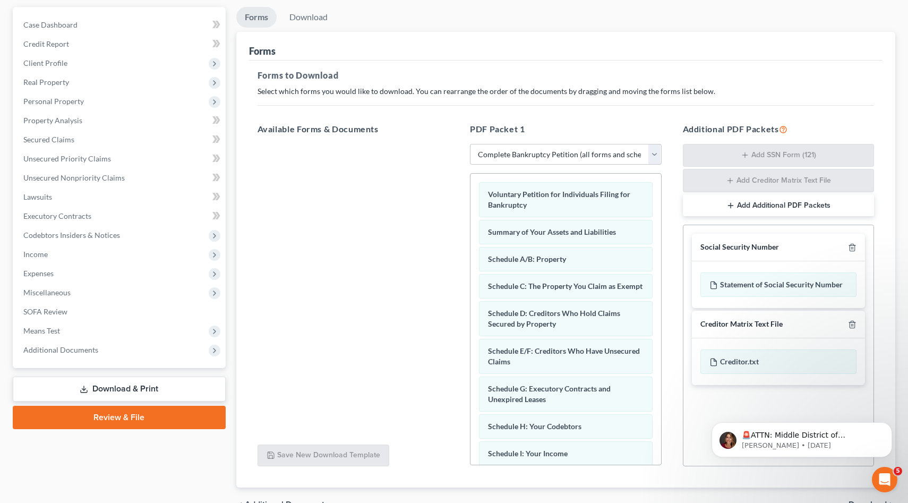
click at [136, 389] on link "Download & Print" at bounding box center [119, 389] width 213 height 25
click at [537, 195] on span "Voluntary Petition for Individuals Filing for Bankruptcy" at bounding box center [559, 200] width 142 height 20
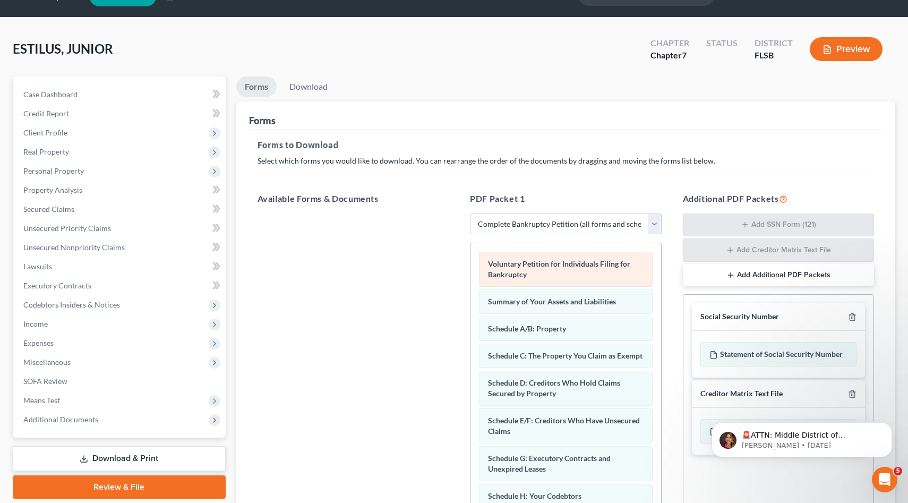
scroll to position [0, 0]
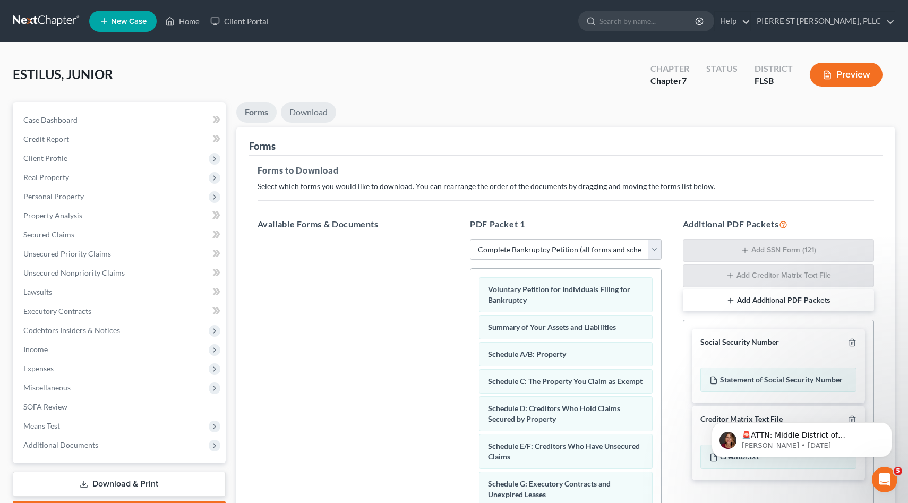
click at [303, 112] on link "Download" at bounding box center [308, 112] width 55 height 21
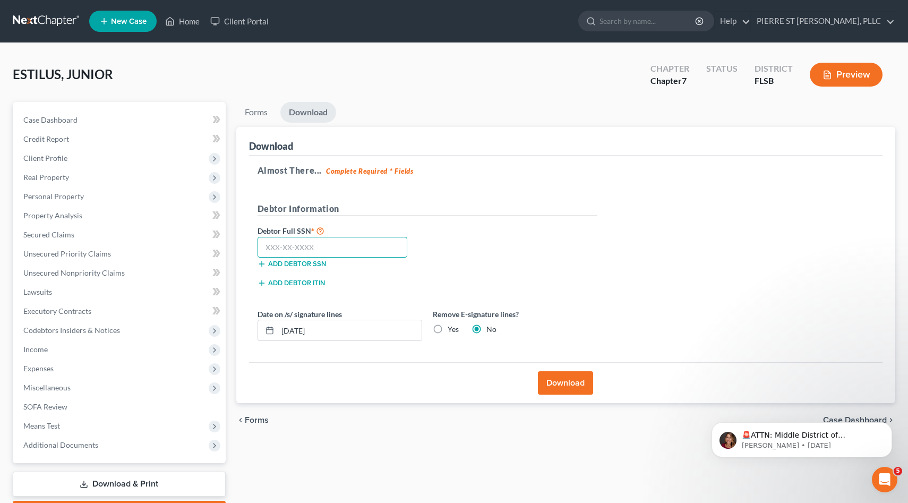
click at [334, 237] on input "text" at bounding box center [333, 247] width 150 height 21
click at [355, 247] on input "192-37-5705" at bounding box center [333, 247] width 150 height 21
type input "192-37-5705"
click at [571, 380] on button "Download" at bounding box center [565, 382] width 55 height 23
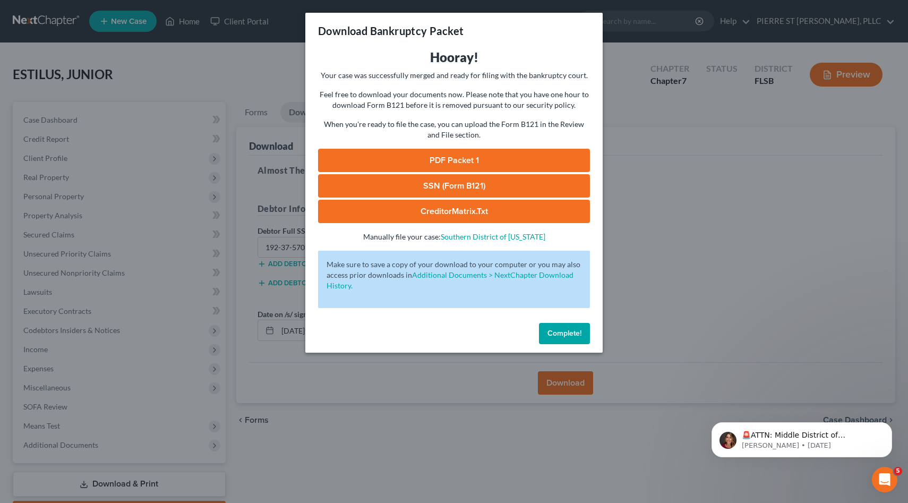
scroll to position [1094, 0]
click at [453, 159] on link "PDF Packet 1" at bounding box center [454, 160] width 272 height 23
